Goal: Task Accomplishment & Management: Use online tool/utility

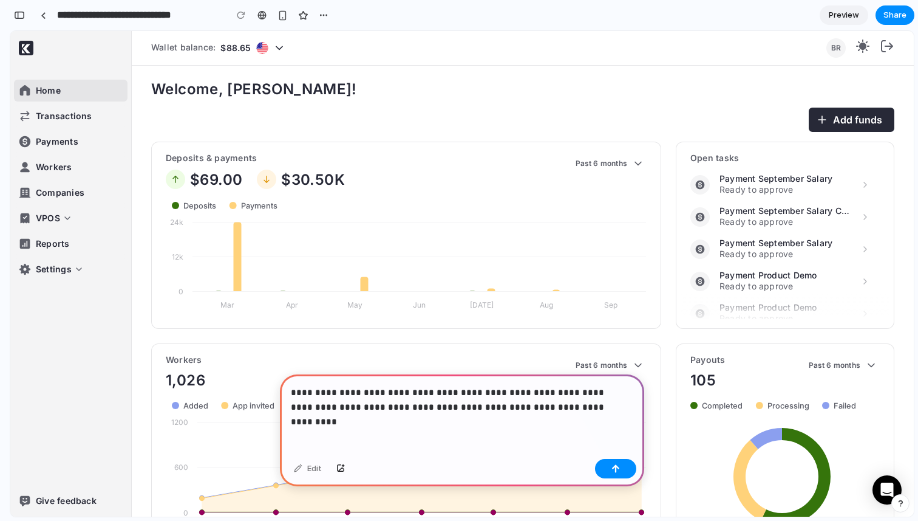
click at [296, 401] on p "**********" at bounding box center [460, 399] width 338 height 29
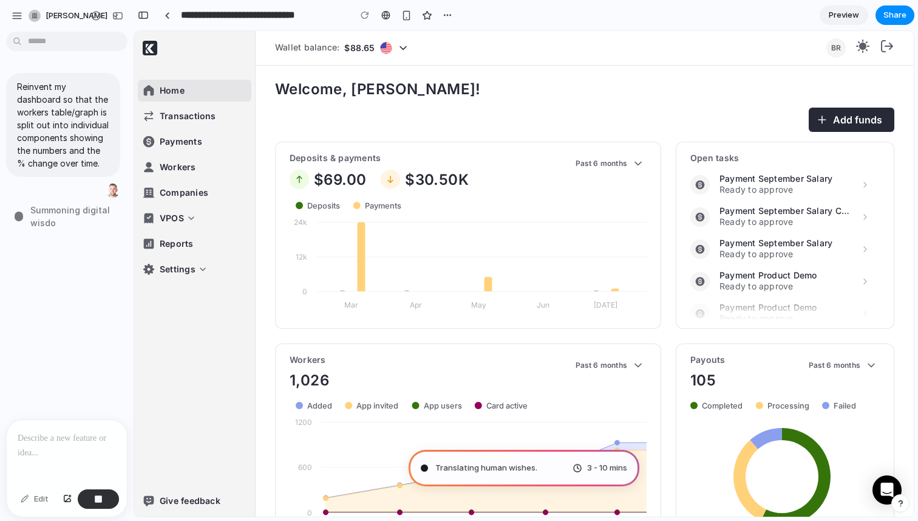
type input "**********"
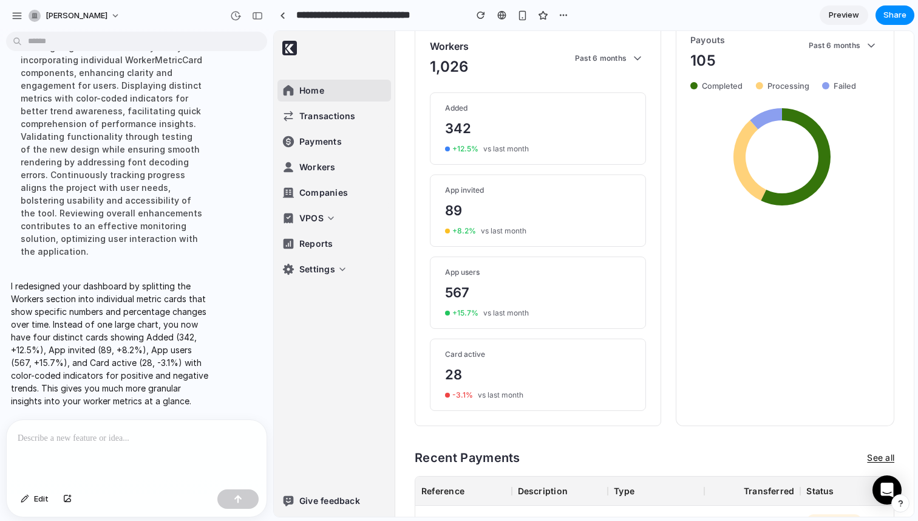
scroll to position [324, 0]
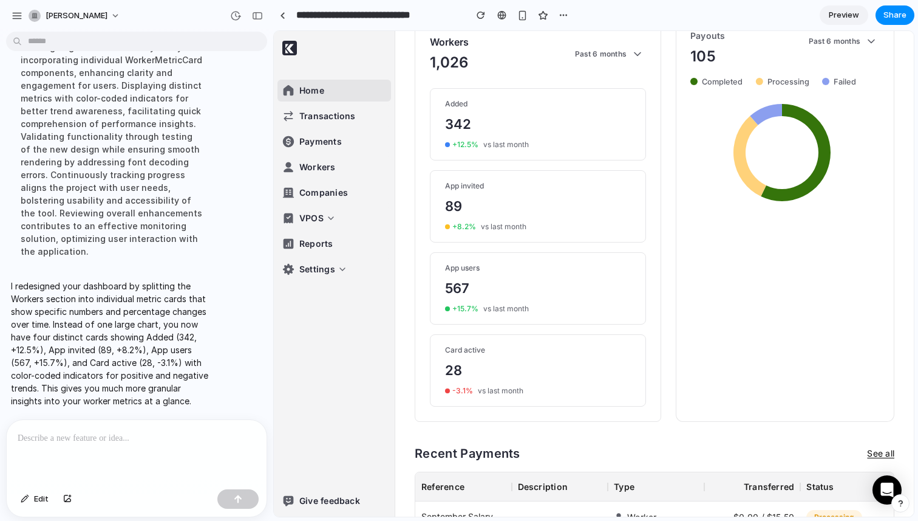
click at [273, 199] on main "Chat Preview" at bounding box center [593, 273] width 641 height 487
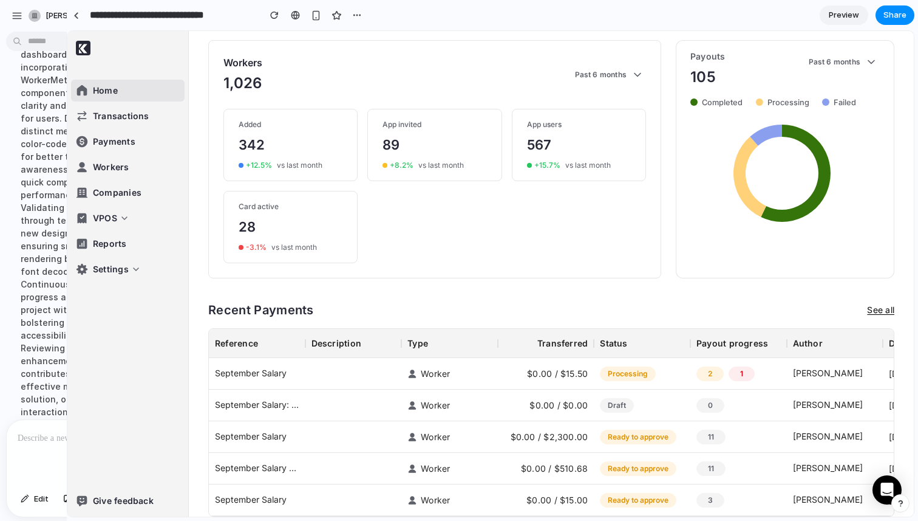
scroll to position [273, 0]
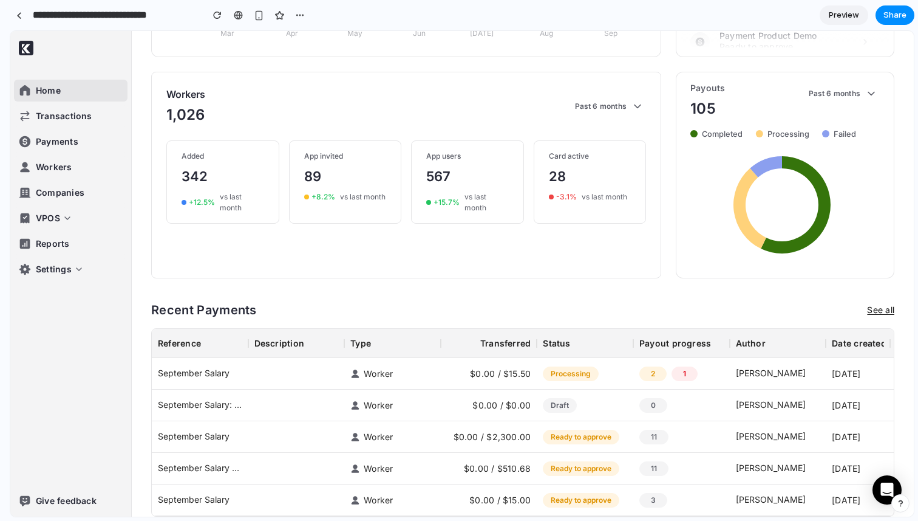
drag, startPoint x: 270, startPoint y: 197, endPoint x: -132, endPoint y: 214, distance: 403.1
click at [0, 214] on html "**********" at bounding box center [459, 260] width 918 height 521
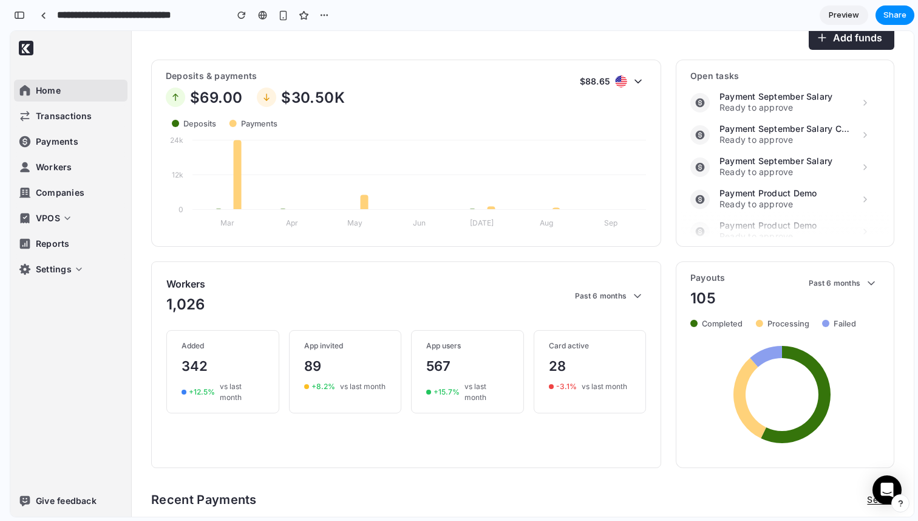
scroll to position [0, 0]
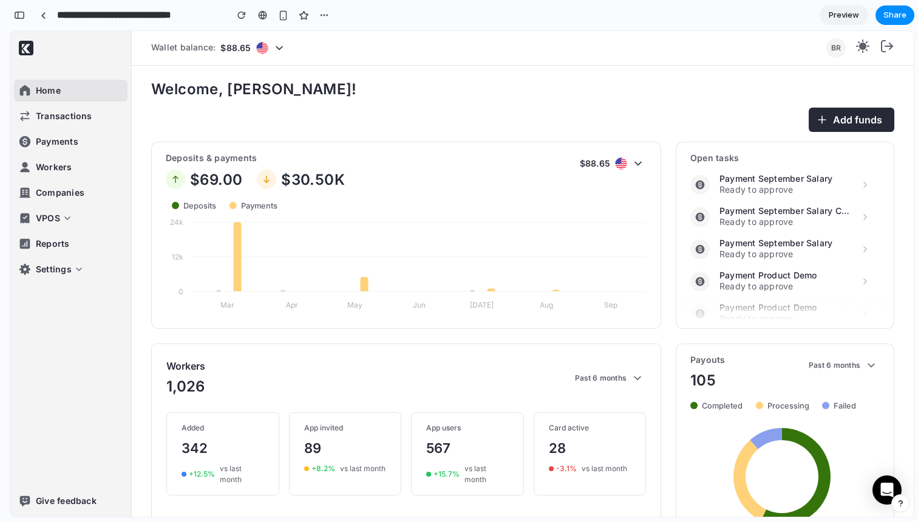
click at [345, 409] on div "Workers 1,026 Past 6 months Added 342 + 12.5 % vs last month App invited 89 + 8…" at bounding box center [406, 446] width 510 height 207
click at [334, 433] on div "App invited" at bounding box center [345, 427] width 83 height 11
click at [333, 433] on div "App invited" at bounding box center [345, 427] width 83 height 11
click at [332, 433] on div "App invited" at bounding box center [345, 427] width 83 height 11
click at [39, 17] on link at bounding box center [43, 15] width 18 height 18
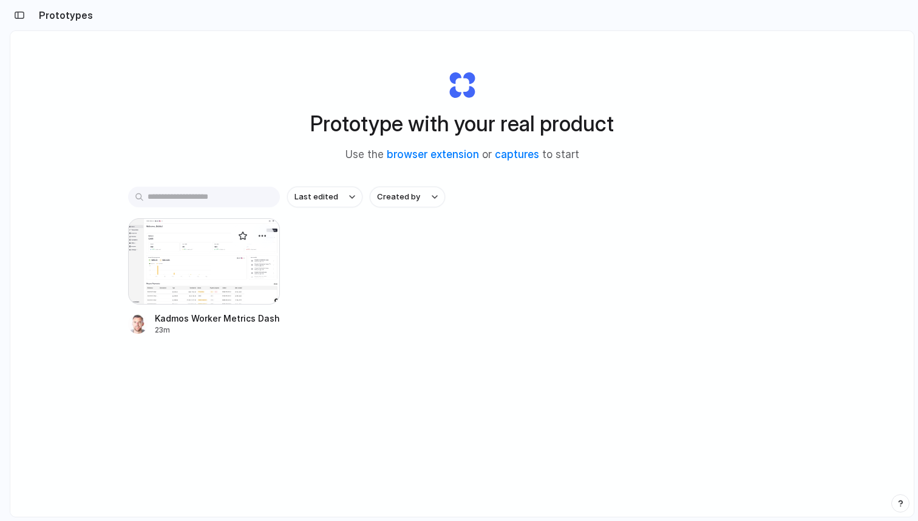
click at [213, 291] on div at bounding box center [204, 261] width 152 height 86
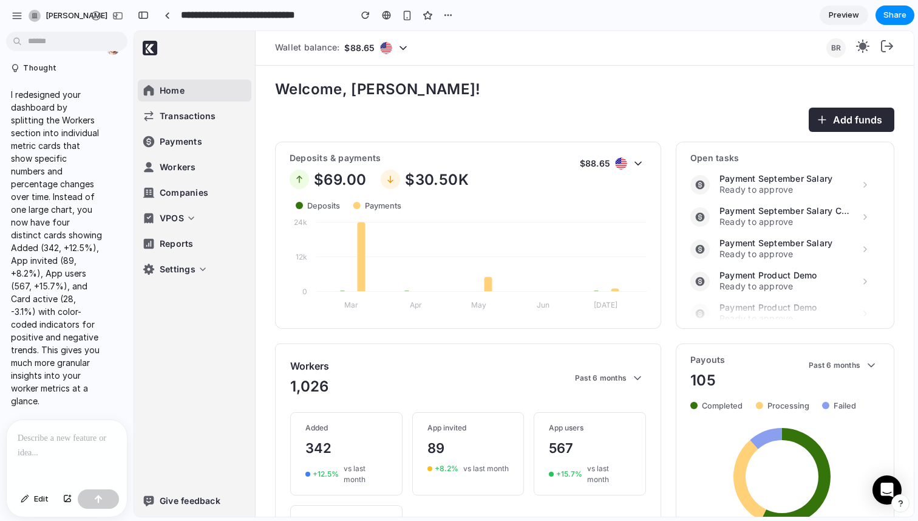
click at [40, 448] on div at bounding box center [67, 452] width 120 height 64
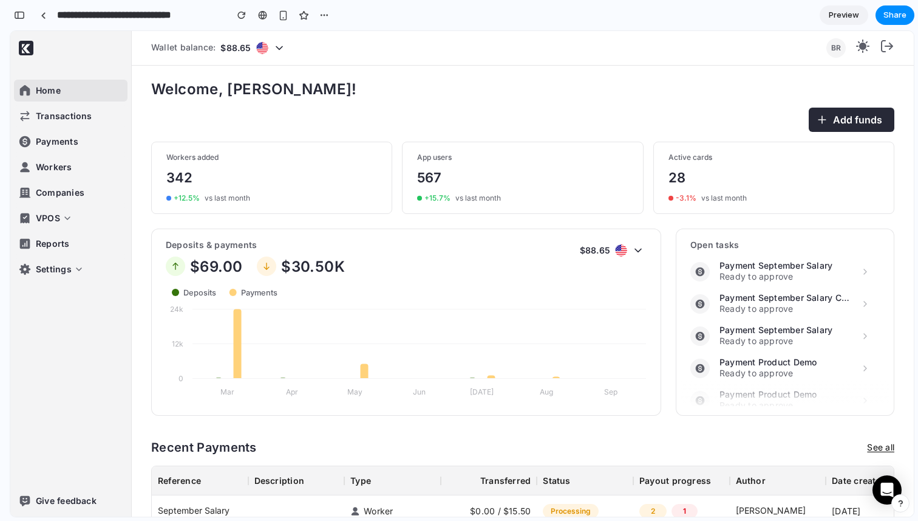
click at [22, 31] on div "Home Transactions Payments Workers Companies VPOS Reports Settings Give feedback" at bounding box center [70, 273] width 121 height 485
click at [669, 187] on div "28" at bounding box center [774, 178] width 211 height 20
click at [673, 172] on div "28" at bounding box center [774, 178] width 211 height 20
click at [686, 150] on div "Active cards 28 -3.1 % vs last month" at bounding box center [774, 178] width 241 height 72
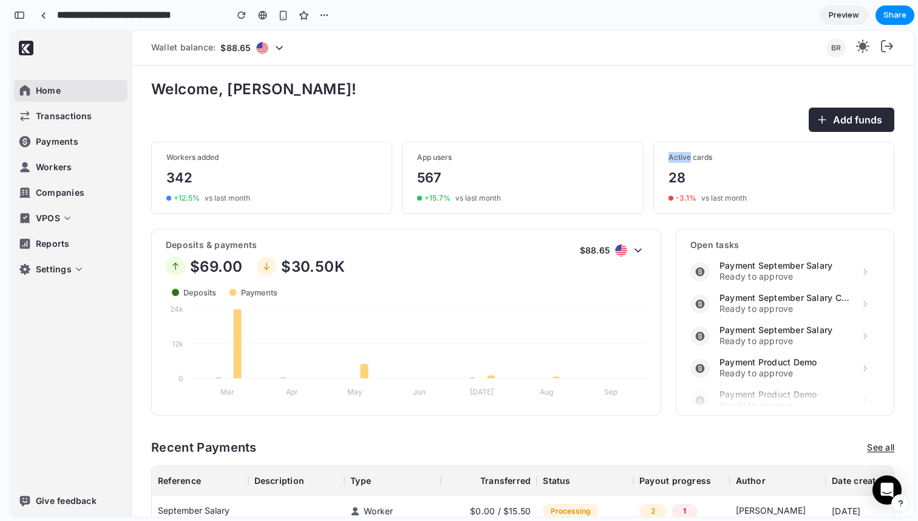
click at [686, 151] on div "Active cards 28 -3.1 % vs last month" at bounding box center [774, 178] width 241 height 72
click at [872, 13] on div "Preview Share" at bounding box center [867, 14] width 95 height 19
click at [893, 12] on span "Share" at bounding box center [895, 15] width 23 height 12
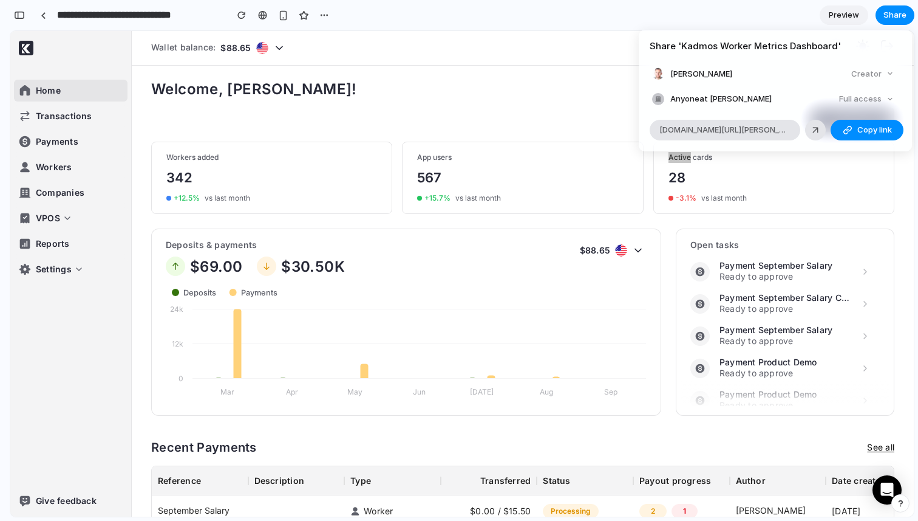
click at [760, 101] on span "Anyone at [PERSON_NAME]" at bounding box center [721, 99] width 101 height 12
click at [844, 126] on div "button" at bounding box center [848, 130] width 10 height 10
click at [713, 19] on div "Share ' Kadmos Worker Metrics Dashboard ' [PERSON_NAME] Creator Anyone at [PERS…" at bounding box center [459, 260] width 918 height 521
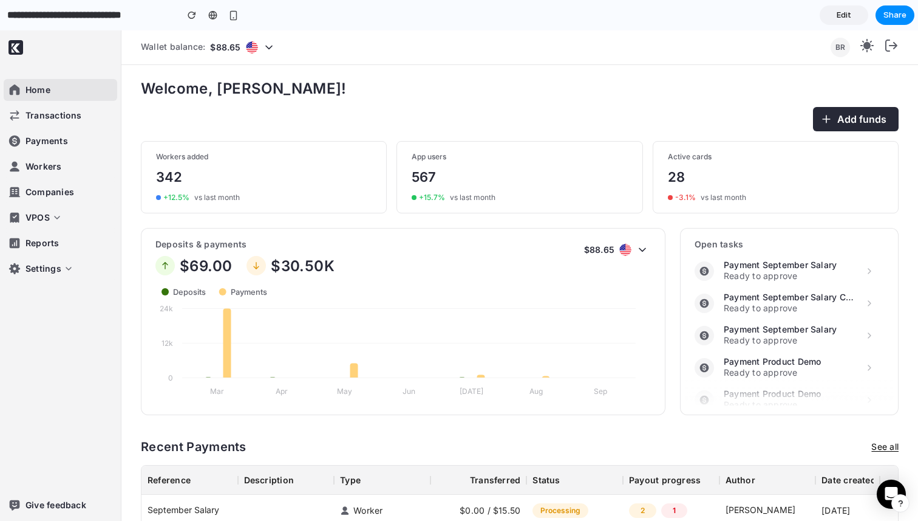
click at [1, 134] on div "Home Transactions Payments Workers Companies VPOS Reports Settings Give feedback" at bounding box center [60, 275] width 121 height 490
click at [785, 431] on div "Welcome, [PERSON_NAME]! Add funds Workers added 342 + 12.5 % vs last month App …" at bounding box center [520, 366] width 758 height 573
click at [438, 160] on div "App users" at bounding box center [520, 156] width 216 height 11
click at [438, 157] on div "App users" at bounding box center [520, 156] width 216 height 11
click at [686, 158] on div "Active cards" at bounding box center [776, 156] width 216 height 11
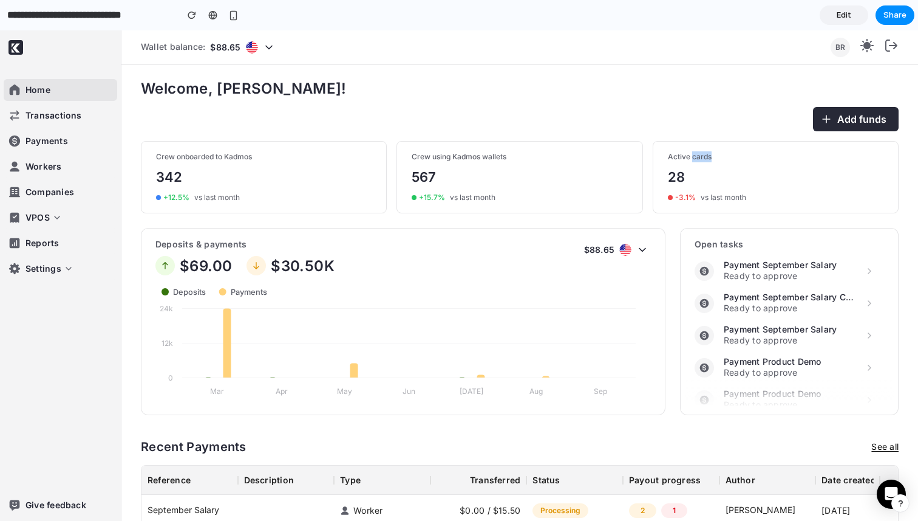
click at [686, 158] on div "Active cards" at bounding box center [776, 156] width 216 height 11
click at [685, 159] on div "Active cards" at bounding box center [776, 156] width 216 height 11
click at [687, 95] on span "Welcome, [PERSON_NAME]!" at bounding box center [520, 89] width 758 height 18
click at [884, 491] on icon at bounding box center [891, 494] width 14 height 16
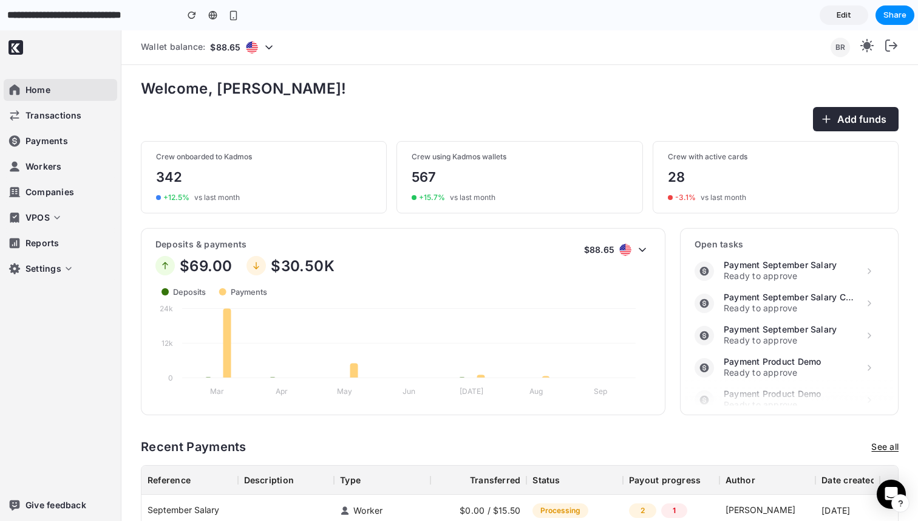
click at [479, 234] on div "Deposits & payments $69.00 $30.50K $88.65 Created with Highcharts 11.4.8 Deposi…" at bounding box center [403, 321] width 525 height 187
click at [493, 189] on div "Crew using Kadmos wallets 567 + 15.7 % vs last month" at bounding box center [520, 177] width 246 height 72
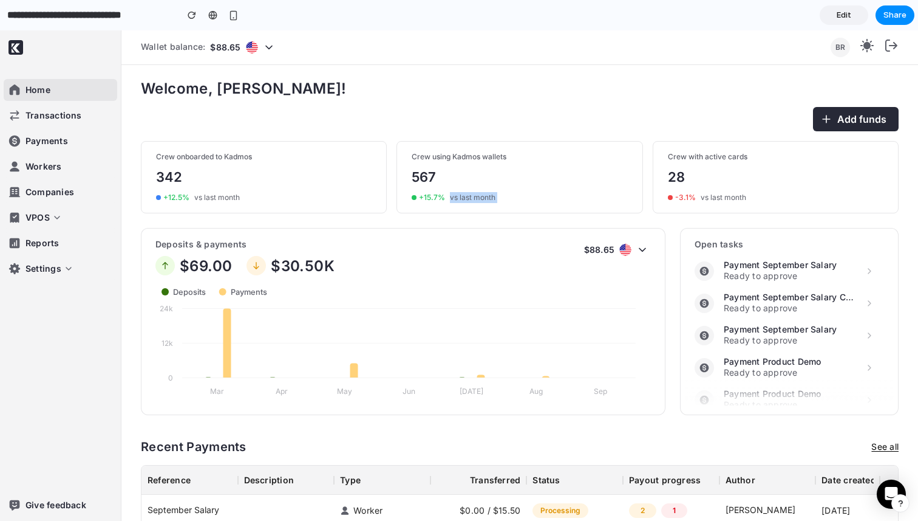
click at [493, 189] on div "Crew using Kadmos wallets 567 + 15.7 % vs last month" at bounding box center [520, 177] width 246 height 72
click at [529, 79] on div "Home Transactions Payments Workers Companies VPOS Reports Settings Give feedbac…" at bounding box center [459, 343] width 918 height 620
click at [60, 165] on span "Workers" at bounding box center [44, 166] width 36 height 12
click at [174, 248] on span "Deposits & payments" at bounding box center [245, 244] width 179 height 13
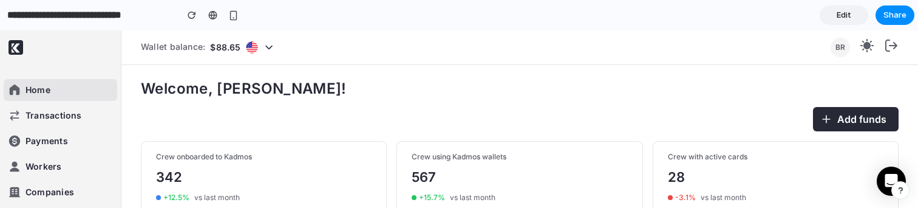
click at [177, 158] on div "Crew onboarded to Kadmos" at bounding box center [264, 156] width 216 height 11
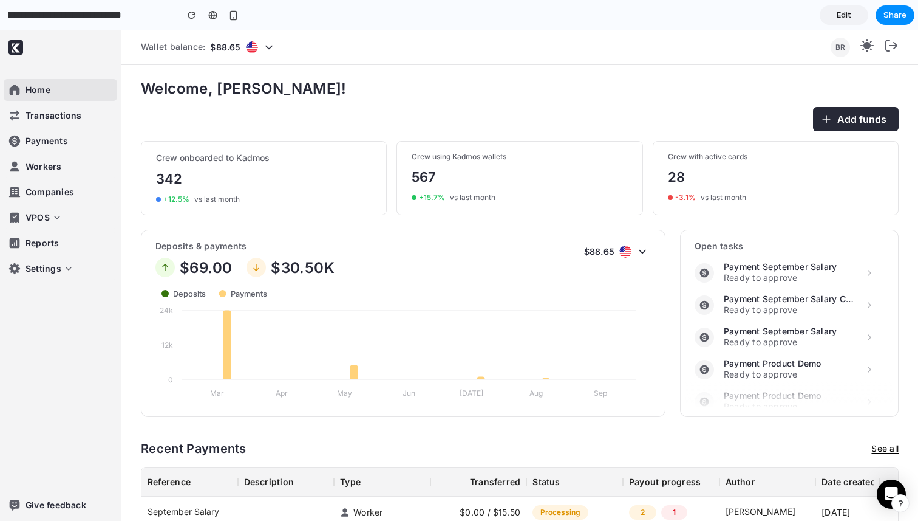
click at [341, 153] on div "Crew onboarded to Kadmos" at bounding box center [264, 157] width 216 height 13
click at [204, 152] on div "Crew onboarded to Kadmos" at bounding box center [264, 157] width 216 height 13
click at [394, 140] on div "Welcome, Bobby! Add funds Crew onboarded to Kadmos 342 + 12.5 % vs last month C…" at bounding box center [520, 367] width 758 height 575
